Goal: Transaction & Acquisition: Purchase product/service

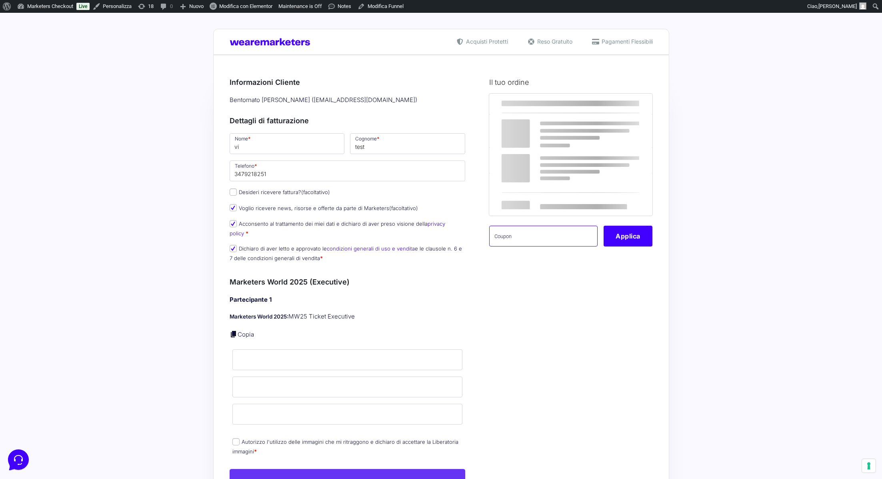
click at [543, 246] on input "text" at bounding box center [543, 236] width 108 height 21
paste input "MRK100OFFMWTEST"
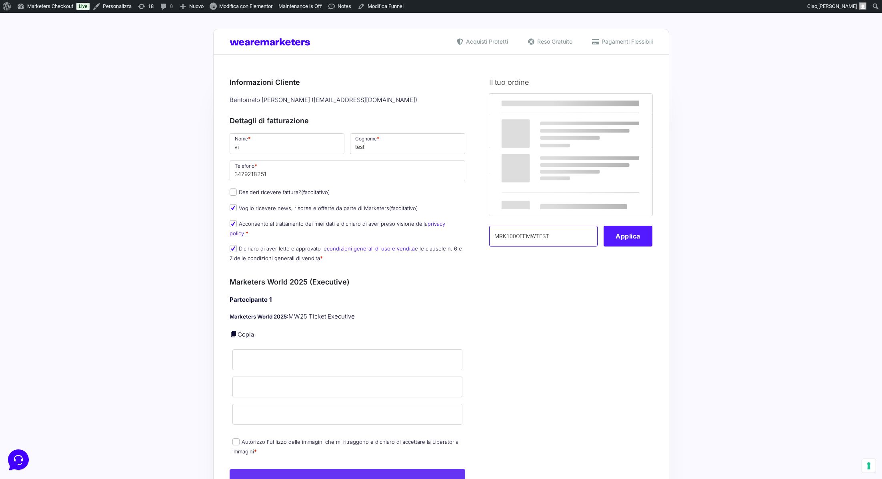
type input "MRK100OFFMWTEST"
click at [624, 241] on button "Applica" at bounding box center [628, 236] width 49 height 21
click at [242, 330] on p "Copia" at bounding box center [348, 334] width 236 height 9
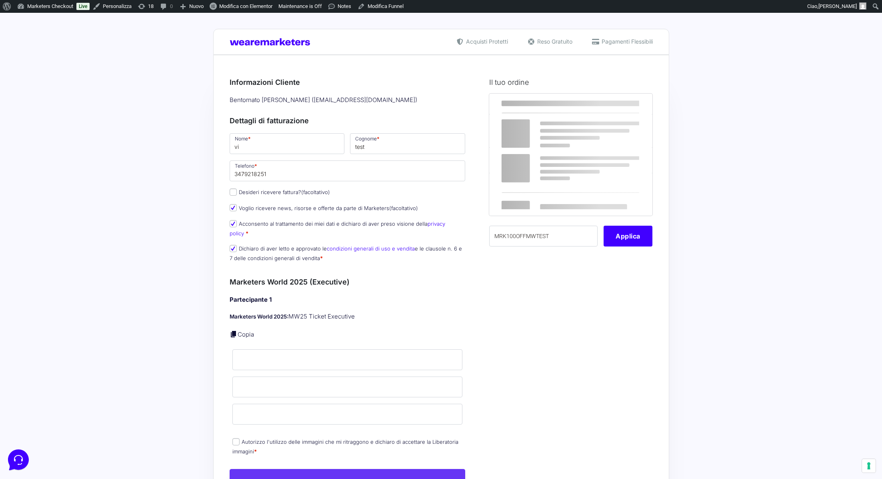
click at [239, 330] on link "Copia" at bounding box center [246, 334] width 16 height 8
type input "vi"
type input "test"
type input "[EMAIL_ADDRESS][DOMAIN_NAME]"
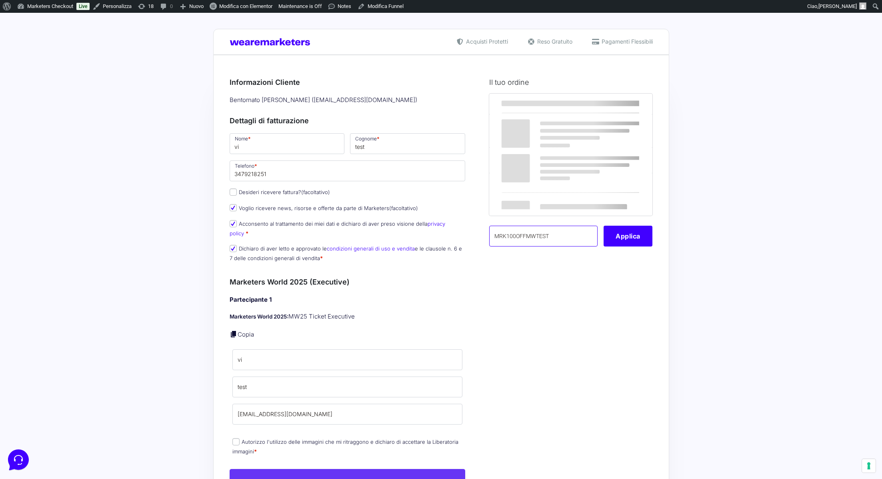
click at [564, 238] on input "MRK100OFFMWTEST" at bounding box center [543, 236] width 108 height 21
click at [622, 234] on div "Prodotto Subtotale Marketers World 2025 (Executive) - MW25 Ticket Executive × 1…" at bounding box center [570, 175] width 163 height 163
